Goal: Contribute content: Contribute content

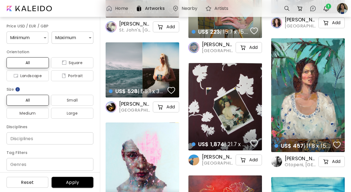
scroll to position [61, 0]
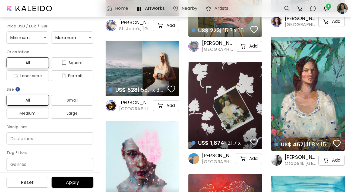
click at [292, 111] on div "US$ 457 | 11.8 x 15.7 in details" at bounding box center [308, 94] width 74 height 114
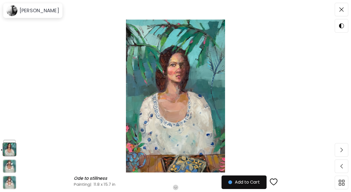
scroll to position [39, 0]
click at [43, 11] on h6 "[PERSON_NAME]" at bounding box center [40, 10] width 40 height 7
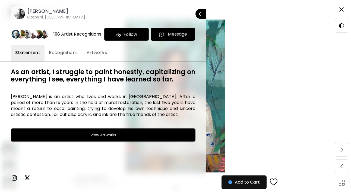
click at [340, 9] on div at bounding box center [175, 96] width 351 height 192
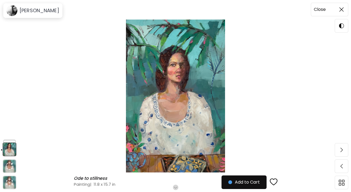
click at [342, 10] on img at bounding box center [341, 9] width 4 height 4
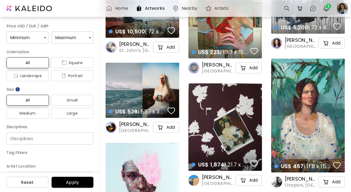
scroll to position [61, 0]
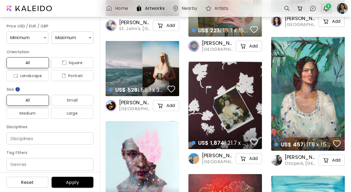
click at [325, 10] on img "button" at bounding box center [326, 8] width 7 height 7
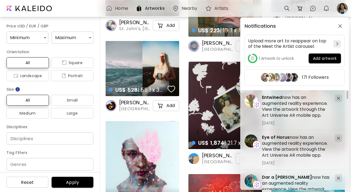
click at [342, 10] on div "Notifications Upload more art to reappear on top of the Meet the Artist carouse…" at bounding box center [175, 96] width 351 height 192
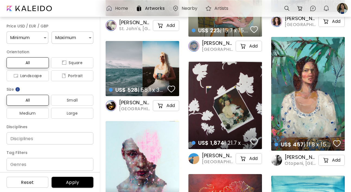
click at [342, 10] on div at bounding box center [342, 8] width 12 height 12
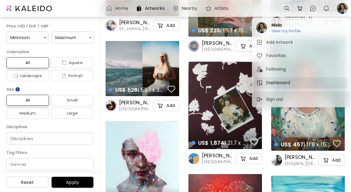
click at [273, 83] on h5 "Dashboard" at bounding box center [279, 83] width 26 height 7
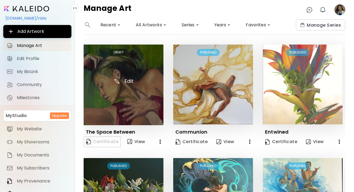
click at [124, 81] on img at bounding box center [124, 85] width 80 height 81
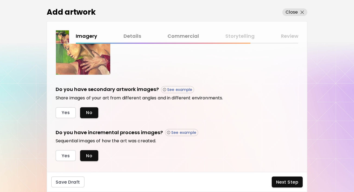
scroll to position [159, 0]
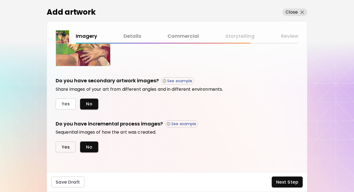
click at [59, 149] on button "Yes" at bounding box center [66, 146] width 20 height 11
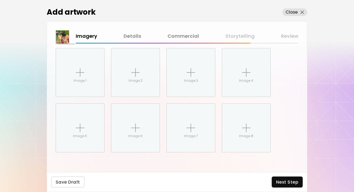
scroll to position [265, 0]
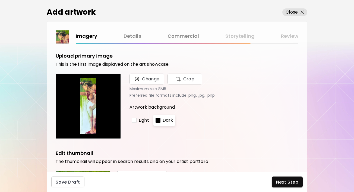
scroll to position [159, 0]
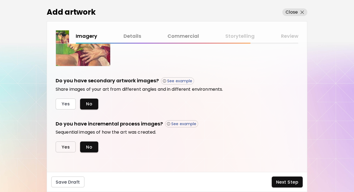
click at [68, 146] on span "Yes" at bounding box center [66, 147] width 8 height 6
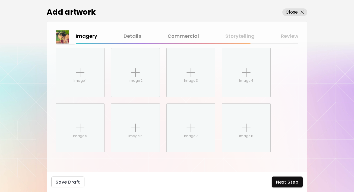
scroll to position [268, 0]
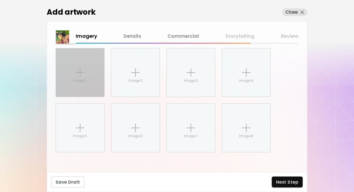
click at [75, 83] on div "Image 1" at bounding box center [80, 72] width 48 height 48
click at [0, 0] on input "Image 1" at bounding box center [0, 0] width 0 height 0
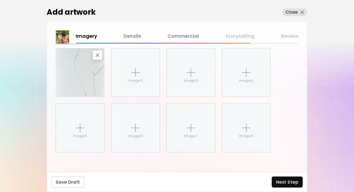
click at [83, 75] on img at bounding box center [80, 72] width 48 height 48
click at [287, 180] on span "Next Step" at bounding box center [287, 182] width 22 height 6
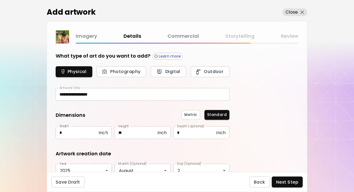
type input "********"
click at [286, 179] on span "Next Step" at bounding box center [287, 182] width 22 height 6
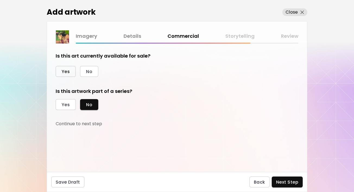
click at [68, 69] on span "Yes" at bounding box center [66, 72] width 8 height 6
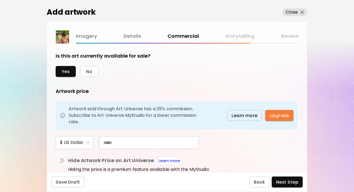
click at [129, 144] on input "text" at bounding box center [149, 142] width 100 height 13
type input "*****"
click at [292, 183] on span "Next Step" at bounding box center [287, 182] width 22 height 6
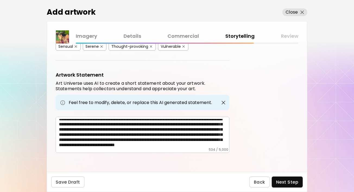
scroll to position [13, 0]
click at [285, 182] on span "Next Step" at bounding box center [287, 182] width 22 height 6
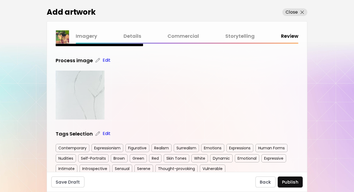
scroll to position [100, 0]
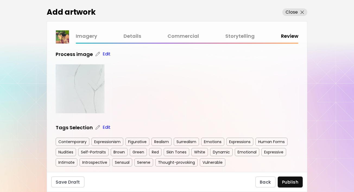
click at [69, 84] on img at bounding box center [80, 88] width 49 height 49
click at [105, 53] on p "Edit" at bounding box center [107, 54] width 8 height 7
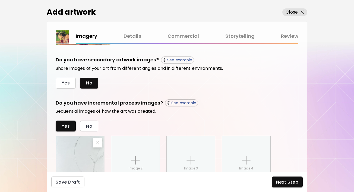
scroll to position [262, 0]
